Goal: Task Accomplishment & Management: Manage account settings

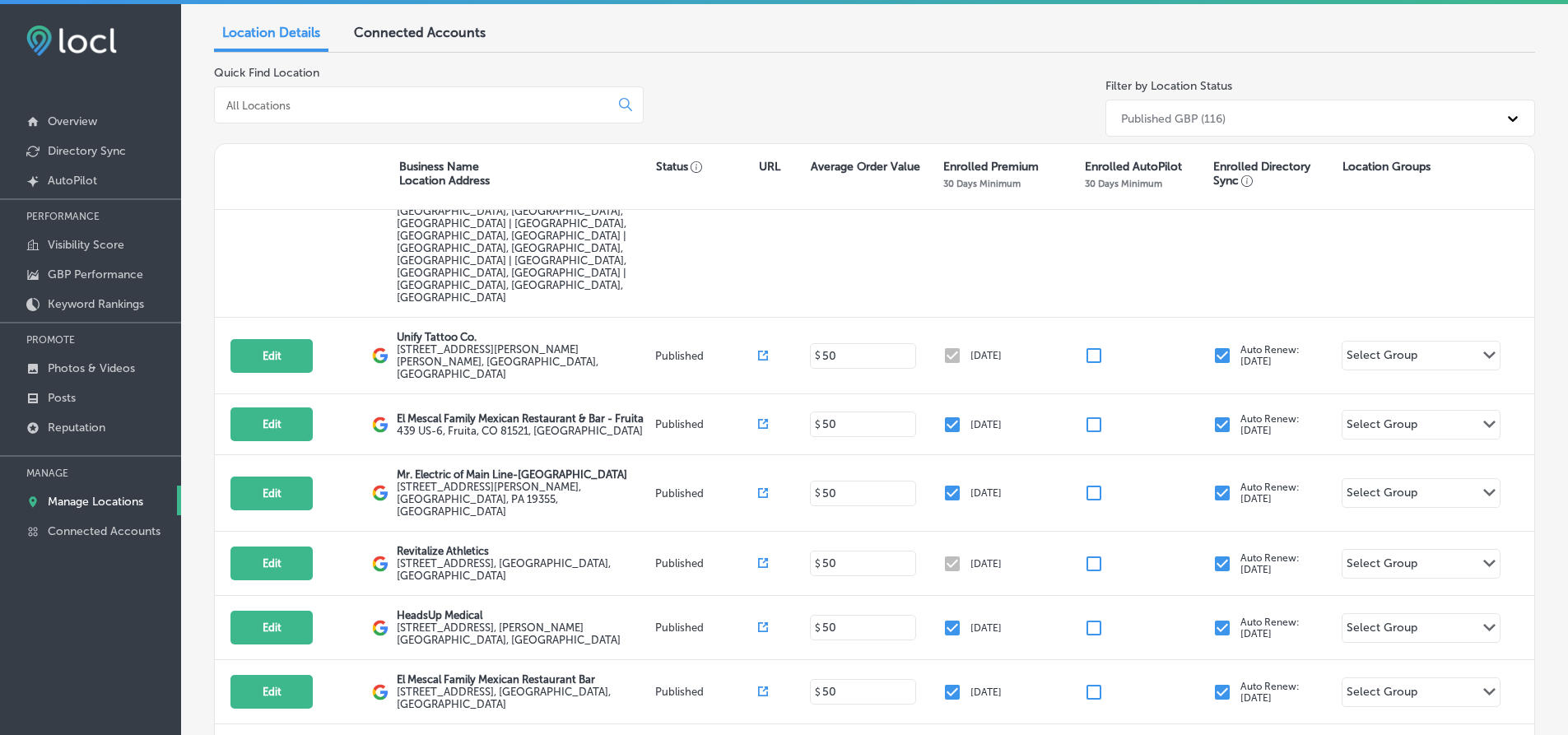
scroll to position [165, 0]
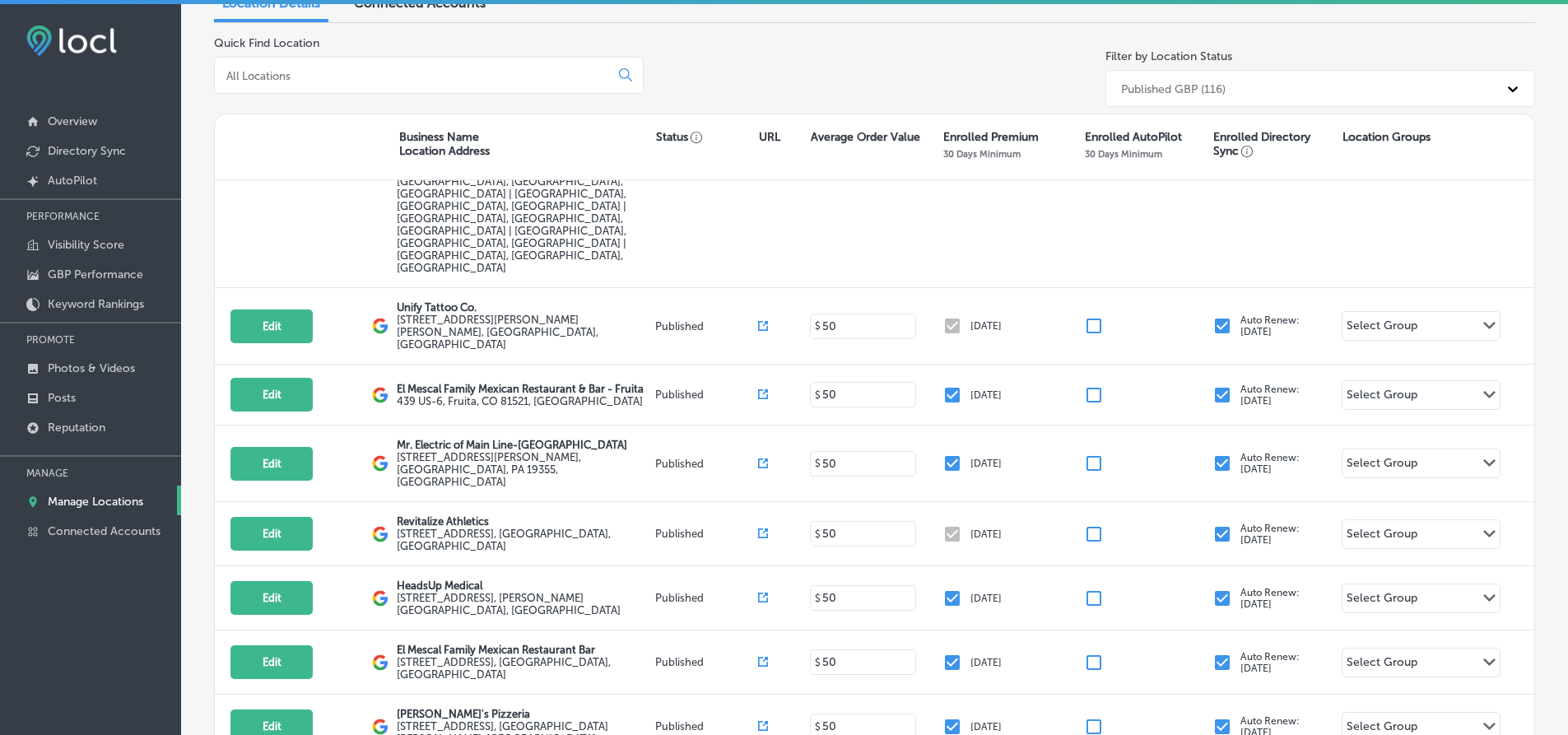
click at [288, 79] on input at bounding box center [415, 76] width 381 height 15
click at [264, 77] on input at bounding box center [415, 76] width 381 height 15
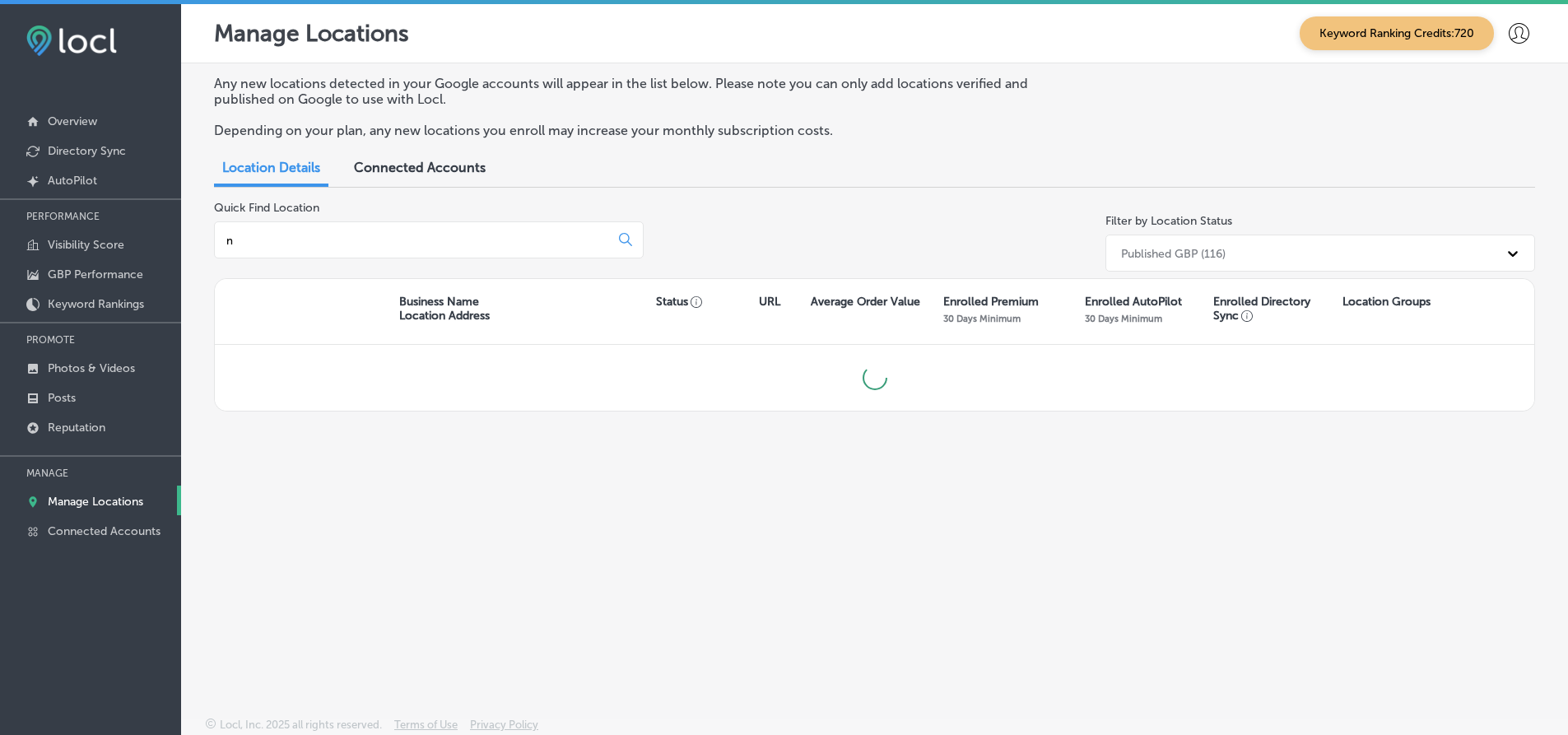
scroll to position [0, 0]
type input "ne"
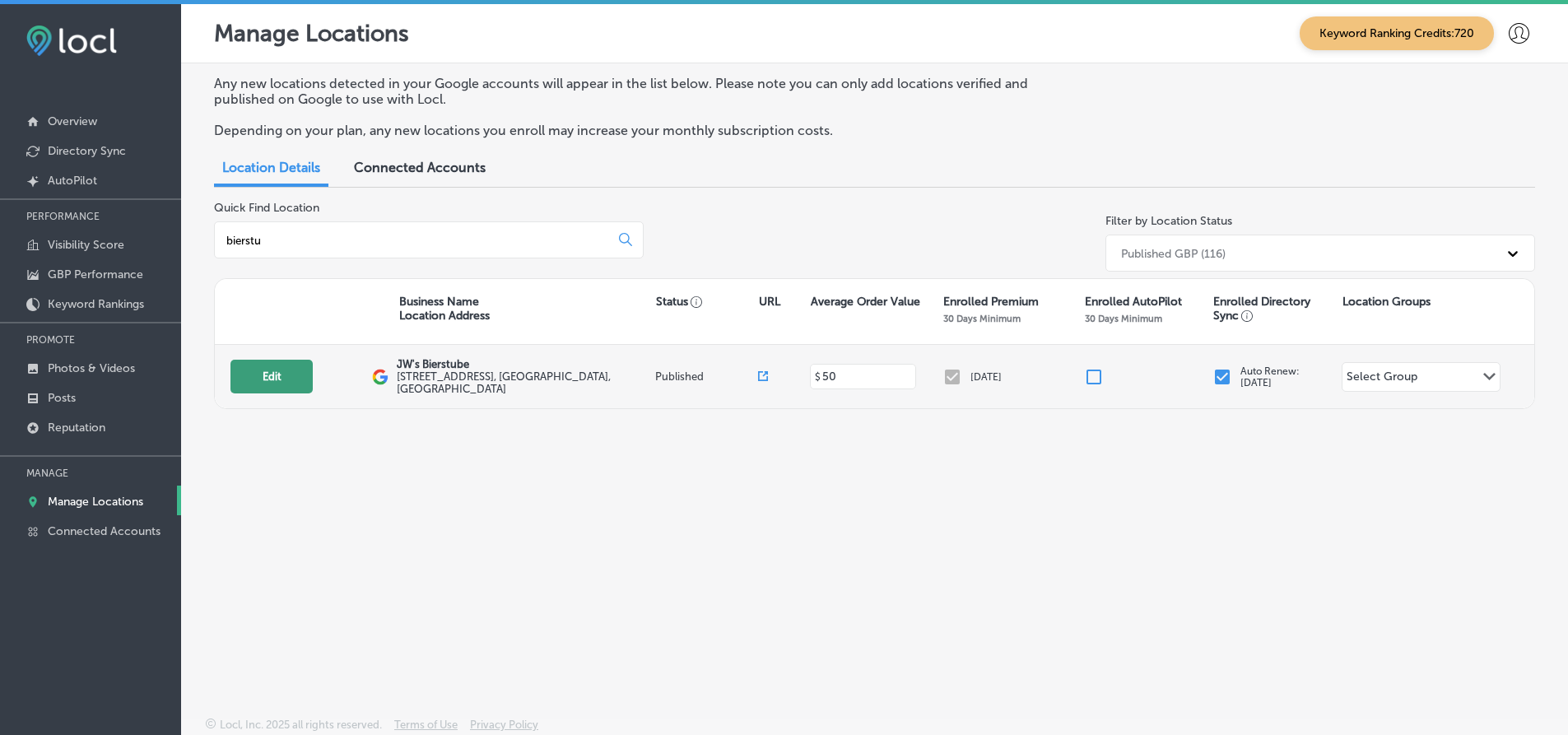
type input "bierstu"
click at [310, 369] on button "Edit" at bounding box center [271, 376] width 82 height 33
select select "US"
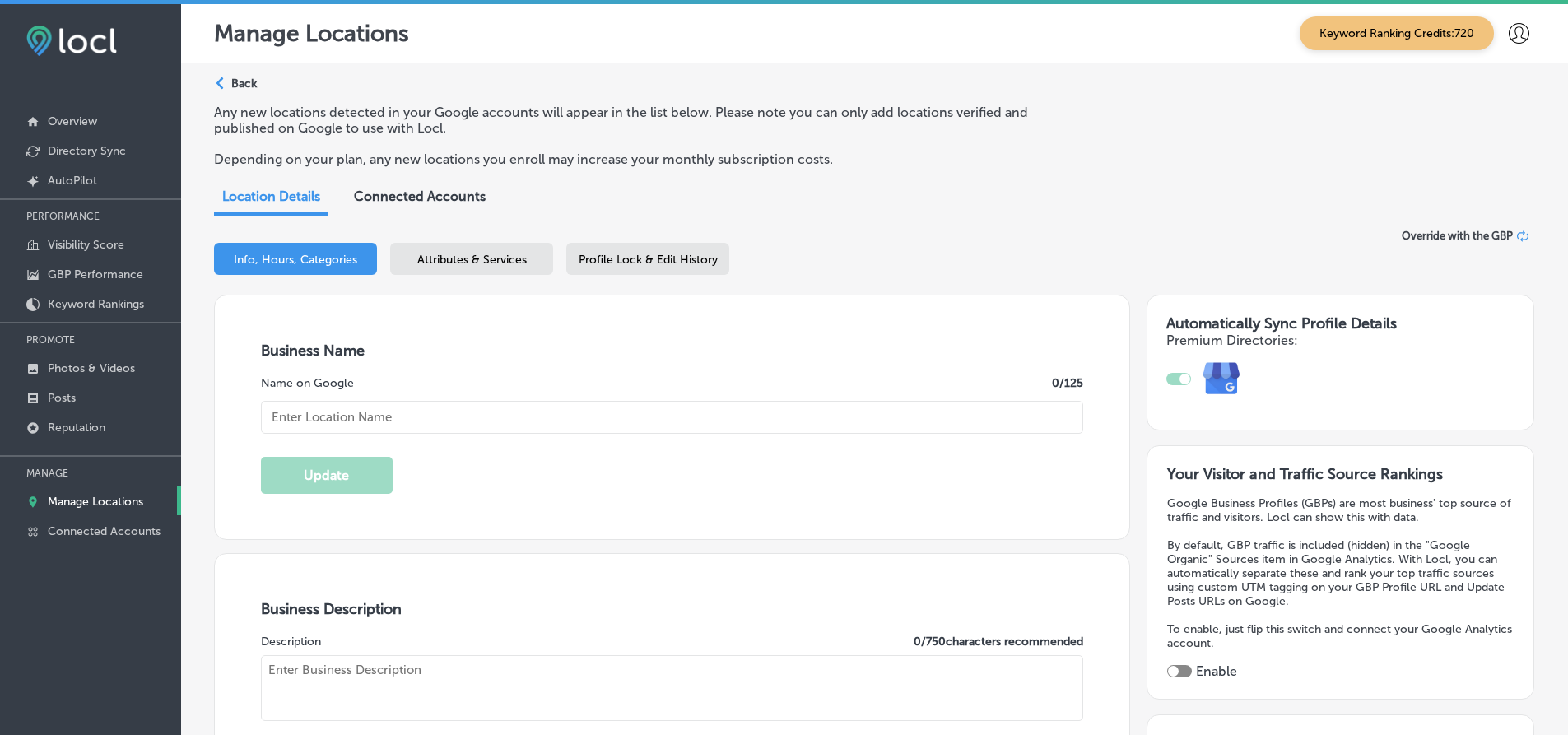
type input "JW's Bierstube"
type input "[STREET_ADDRESS]"
type input "Oakdale"
type input "55128"
type input "US"
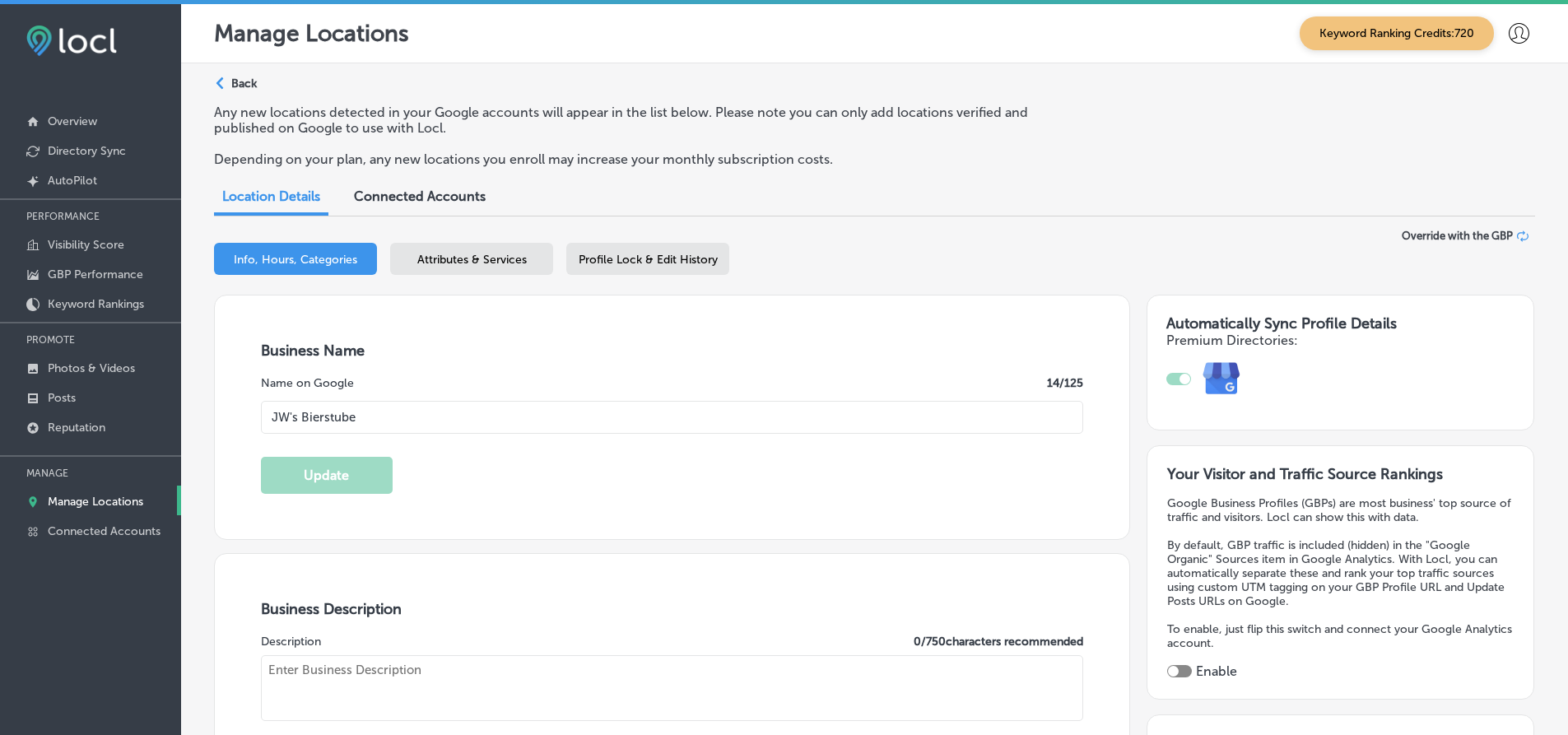
type input "[URL][DOMAIN_NAME]"
type textarea "At The Bierstubes, we bring the essence of a true German dining experience to t…"
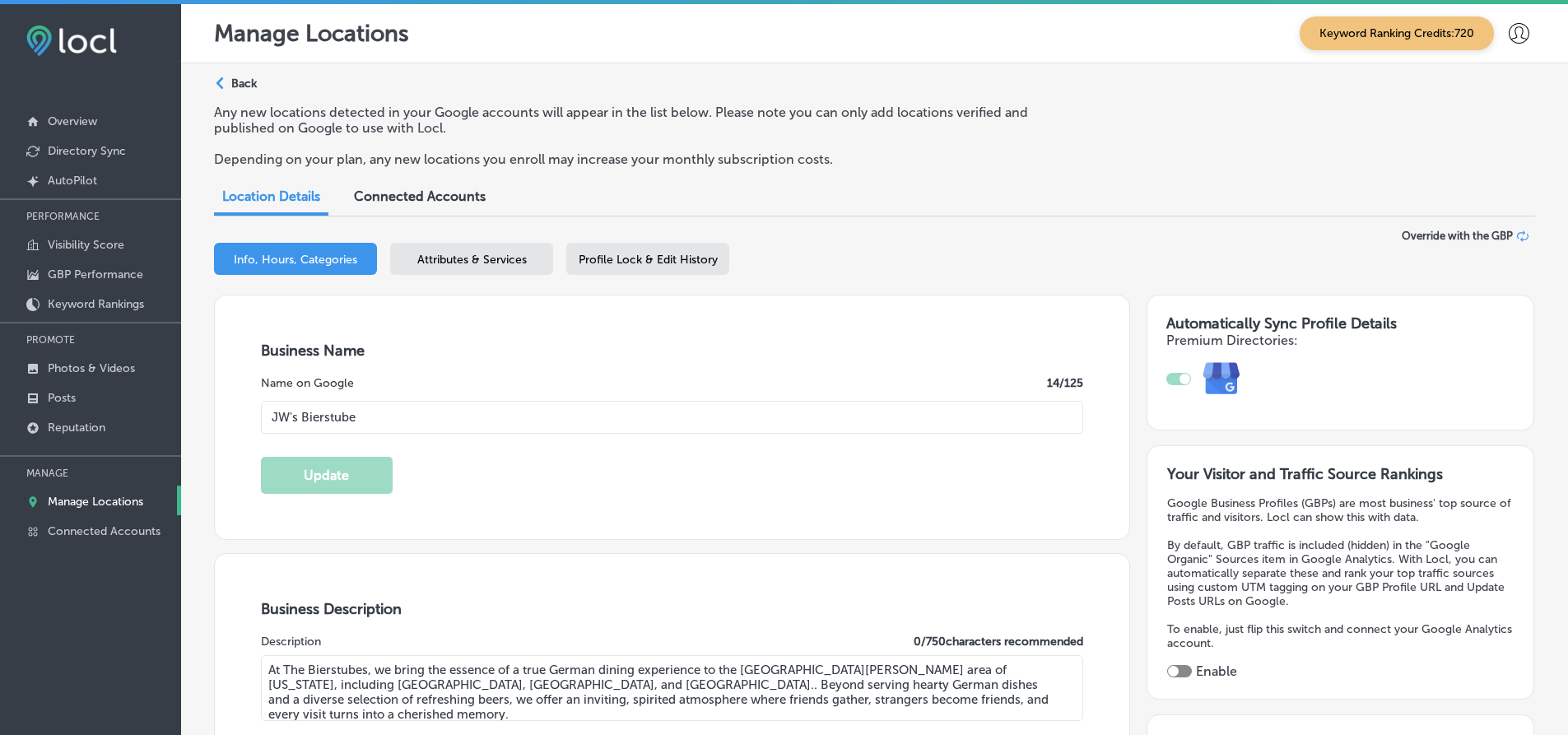
checkbox input "true"
type input "[PHONE_NUMBER]"
click at [473, 276] on div "Info, Hours, Categories Attributes & Services Profile Lock & Edit History" at bounding box center [874, 262] width 1321 height 39
click at [473, 272] on div "Attributes & Services" at bounding box center [472, 259] width 163 height 32
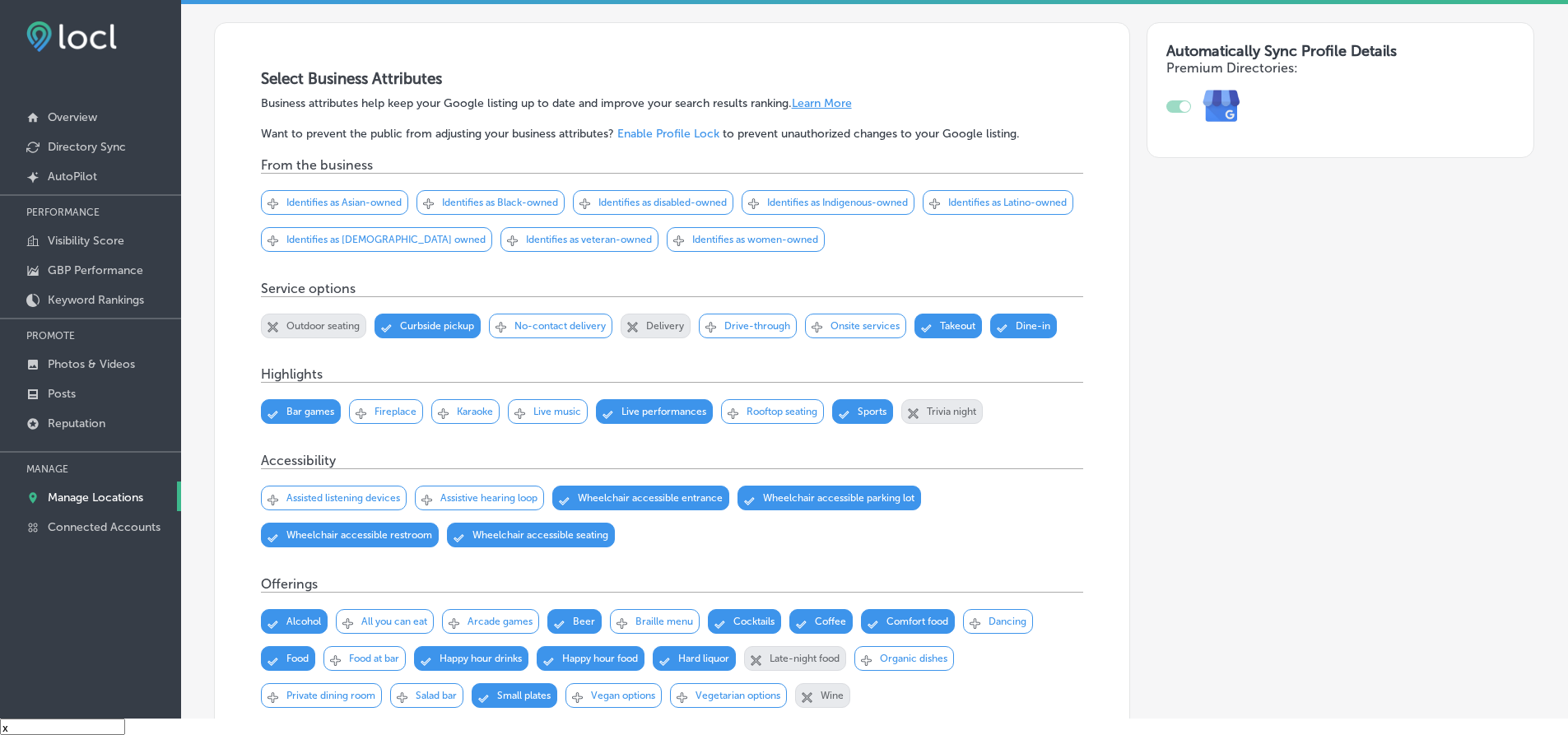
scroll to position [24, 0]
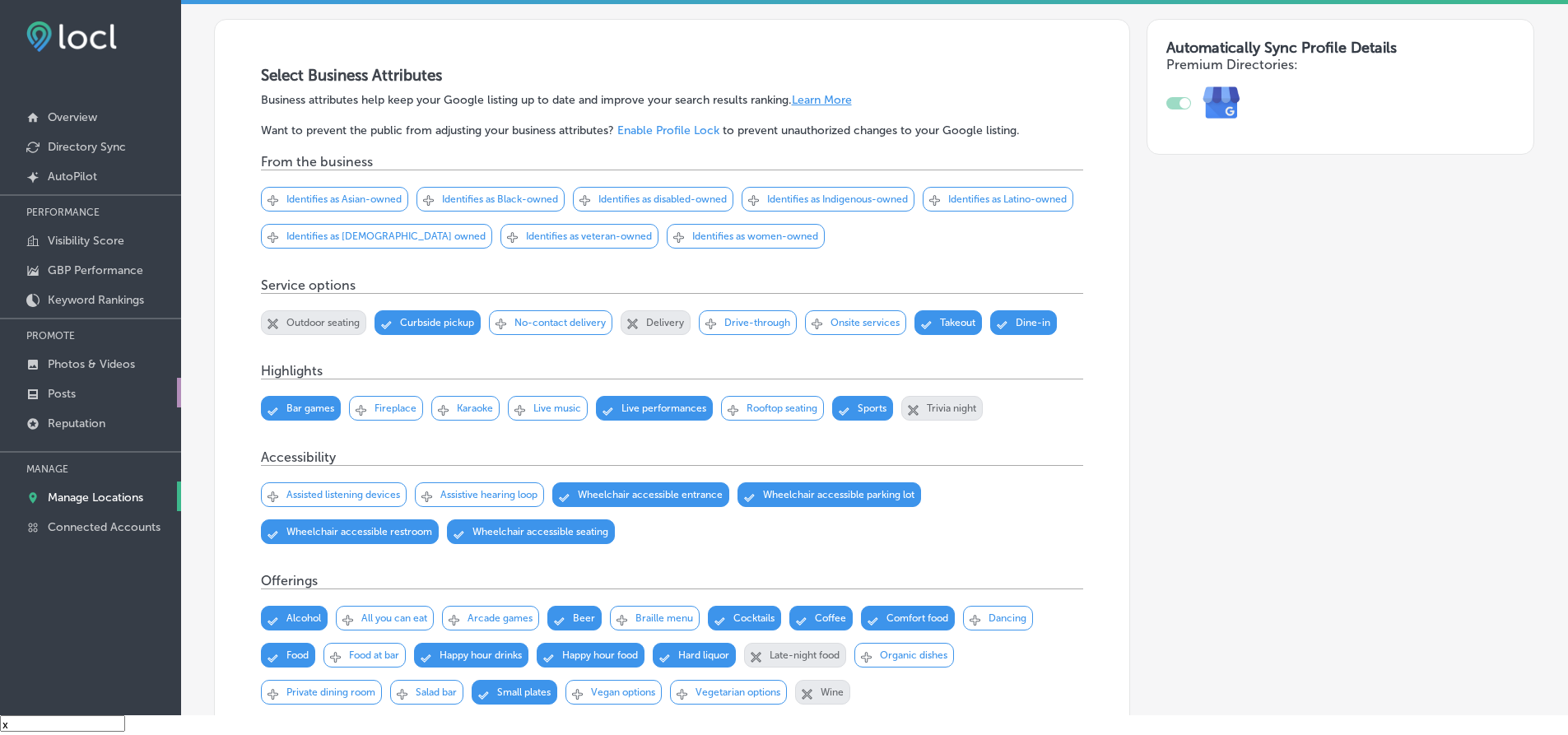
click at [84, 395] on link "Posts" at bounding box center [90, 392] width 181 height 30
